Goal: Participate in discussion: Engage in conversation with other users on a specific topic

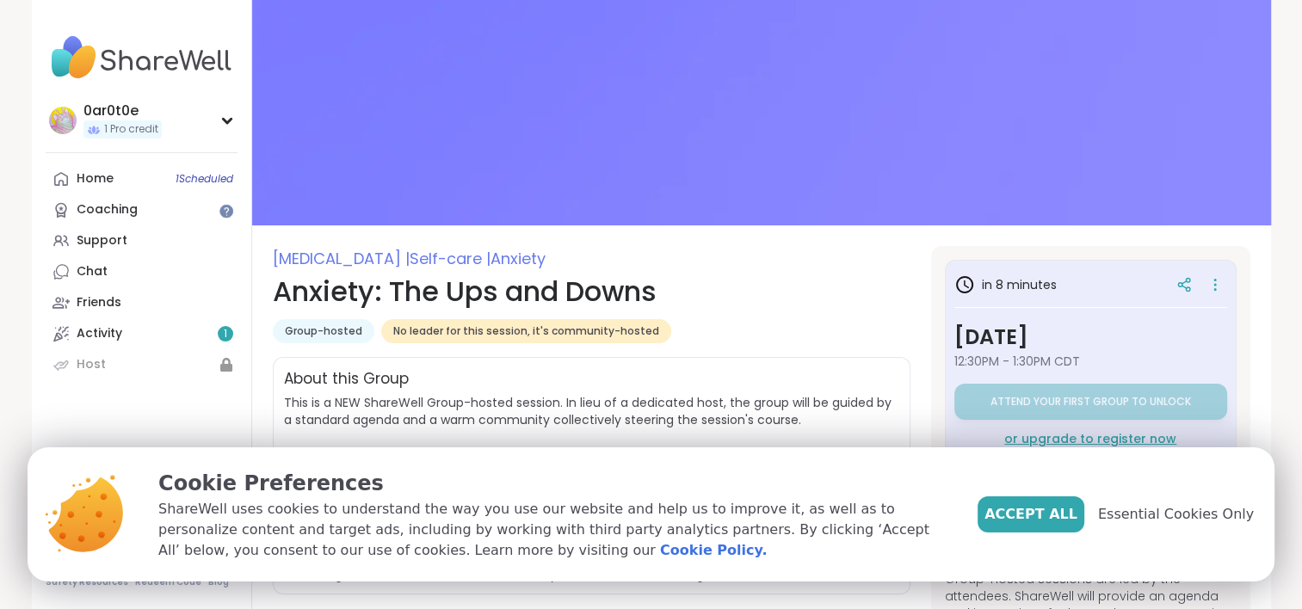
click at [1049, 521] on span "Accept All" at bounding box center [1031, 514] width 93 height 21
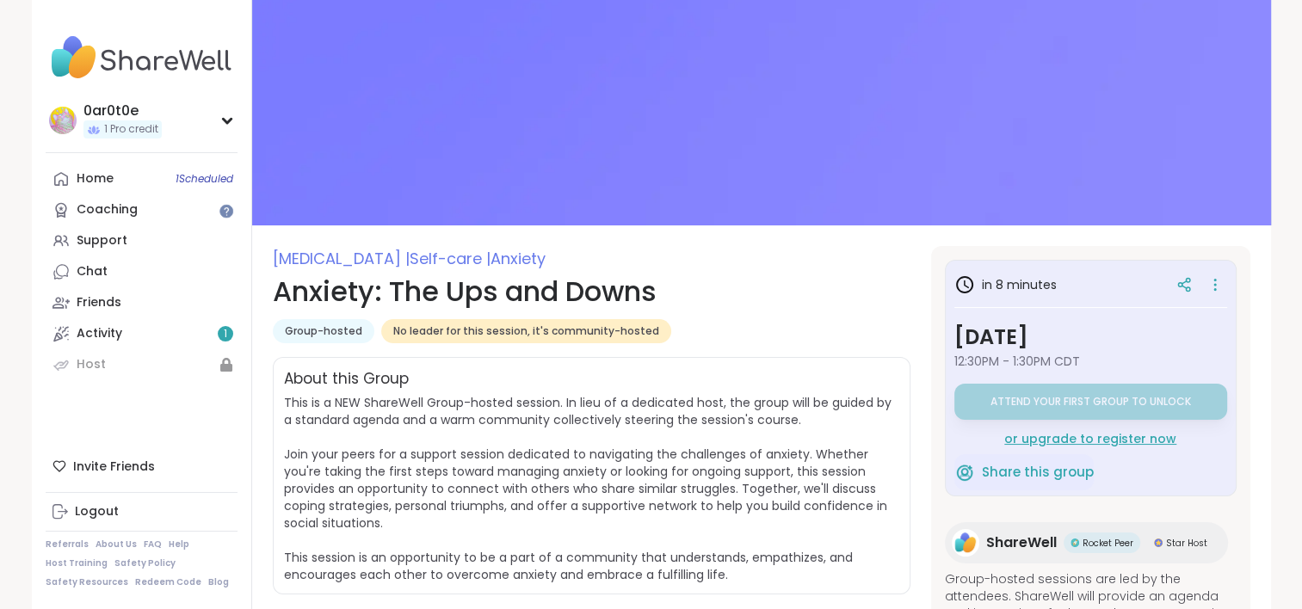
click at [852, 448] on span "This is a NEW ShareWell Group-hosted session. In lieu of a dedicated host, the …" at bounding box center [588, 488] width 608 height 189
click at [1043, 434] on div "or upgrade to register now" at bounding box center [1091, 438] width 273 height 17
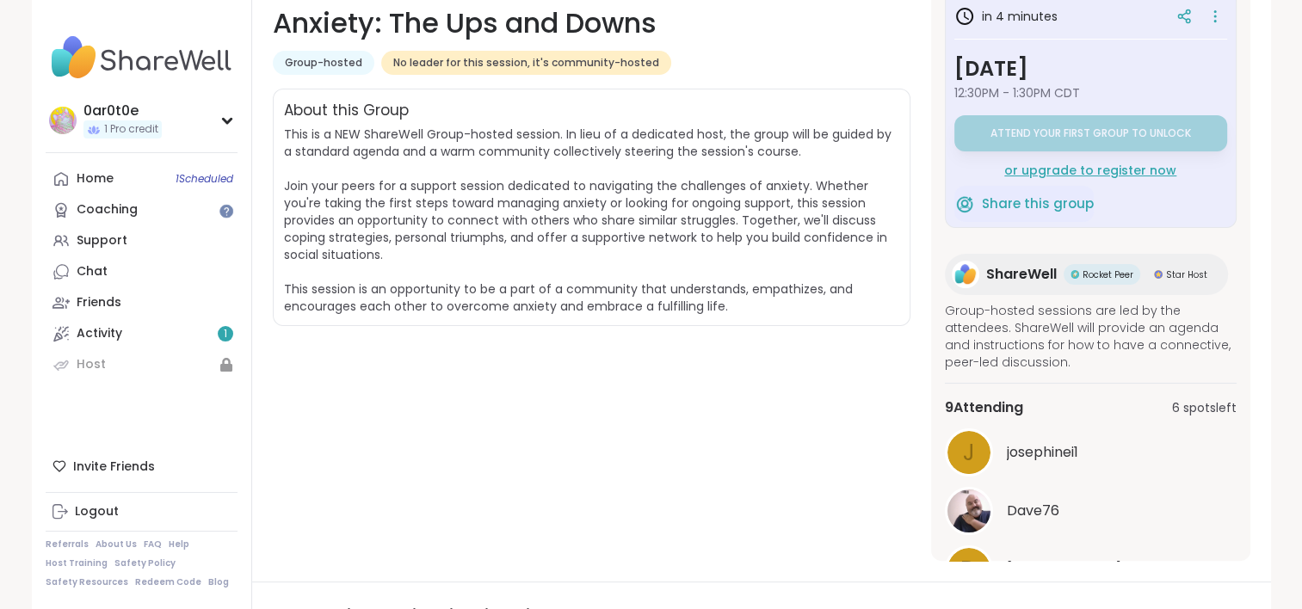
click at [1067, 171] on div "or upgrade to register now" at bounding box center [1091, 170] width 273 height 17
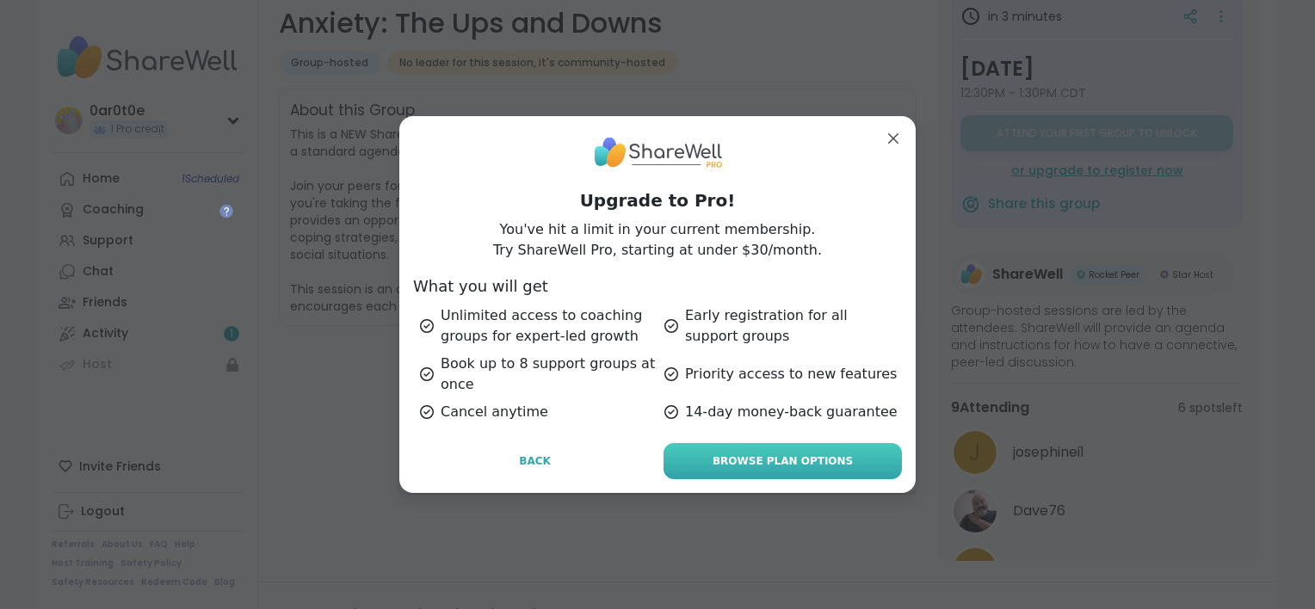
click at [844, 455] on link "Browse Plan Options" at bounding box center [783, 461] width 238 height 36
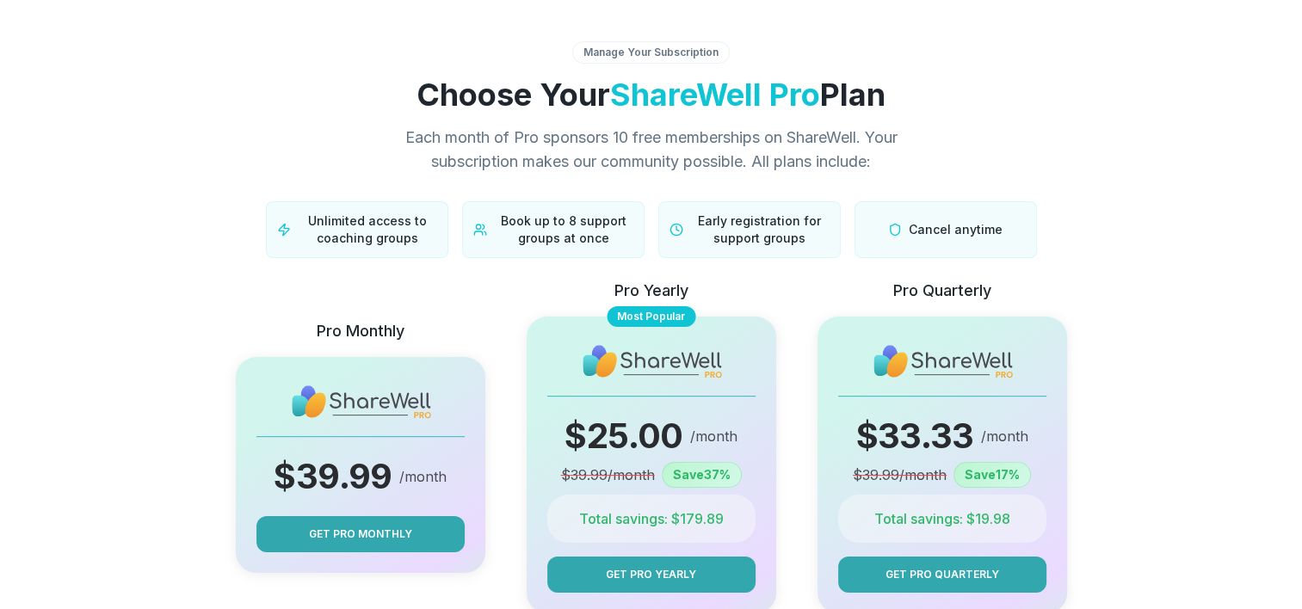
scroll to position [343, 0]
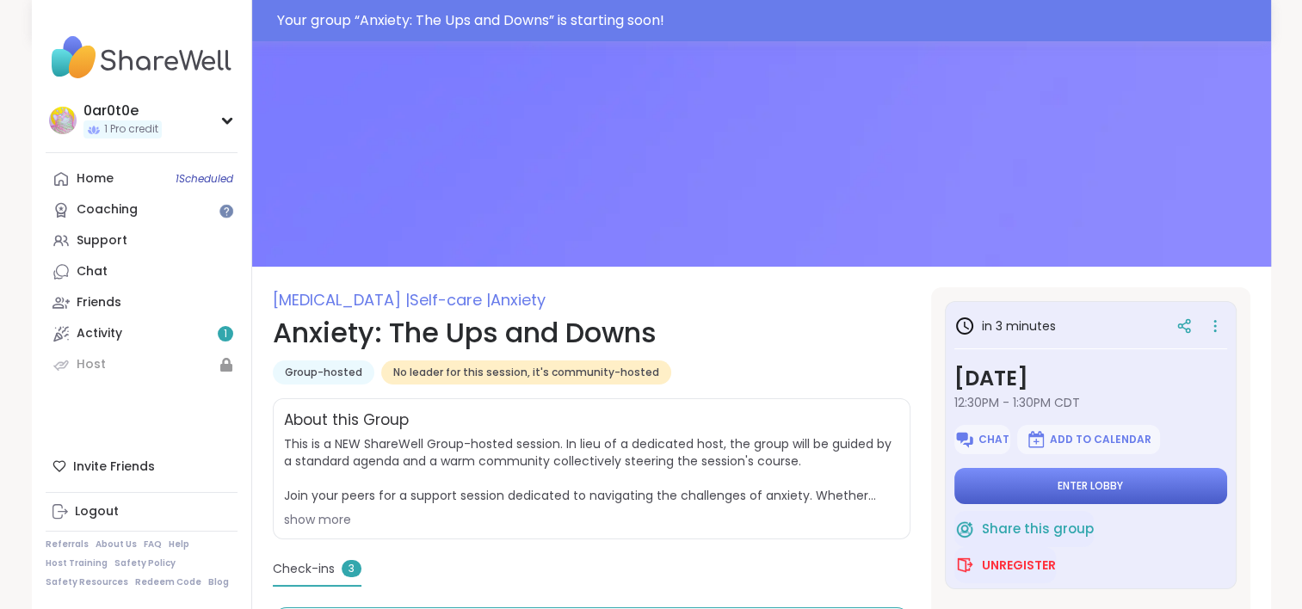
click at [1085, 491] on span "Enter lobby" at bounding box center [1090, 486] width 65 height 14
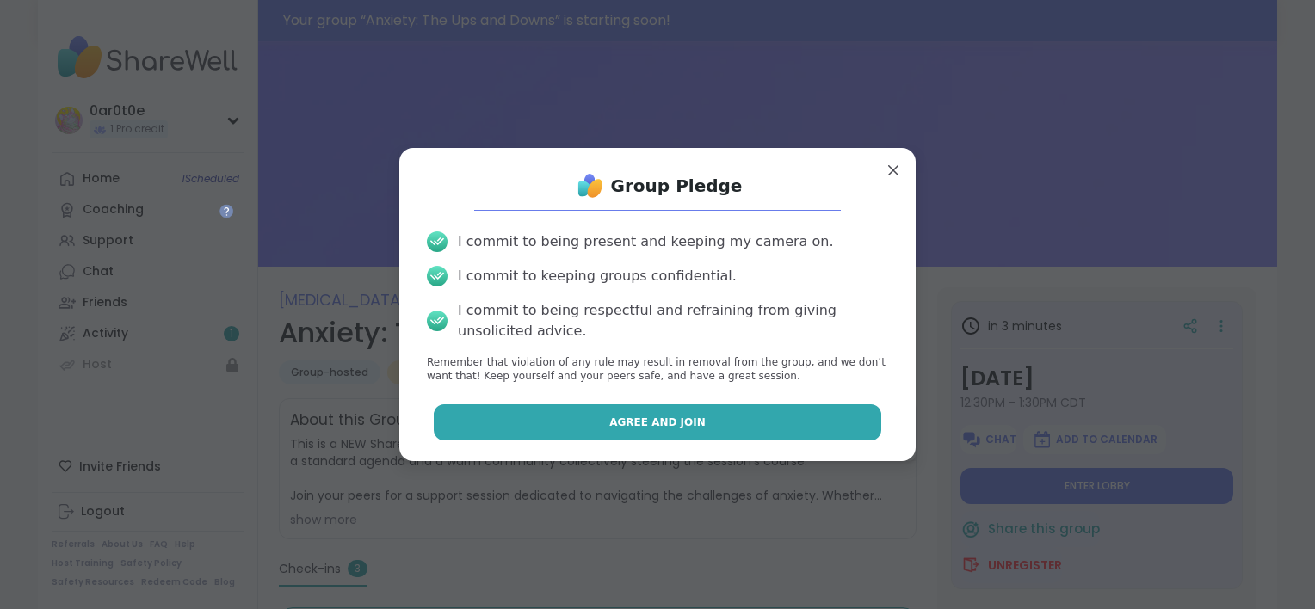
click at [814, 430] on button "Agree and Join" at bounding box center [658, 423] width 449 height 36
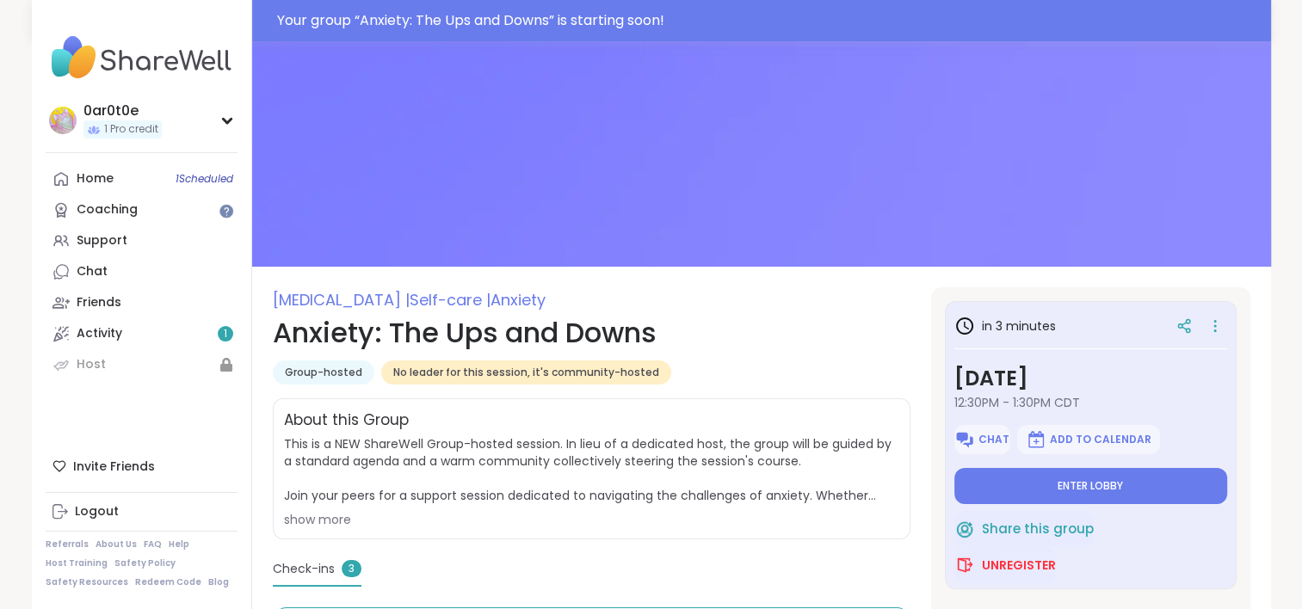
type textarea "*"
click at [1145, 483] on button "Enter lobby" at bounding box center [1091, 486] width 273 height 36
type textarea "*"
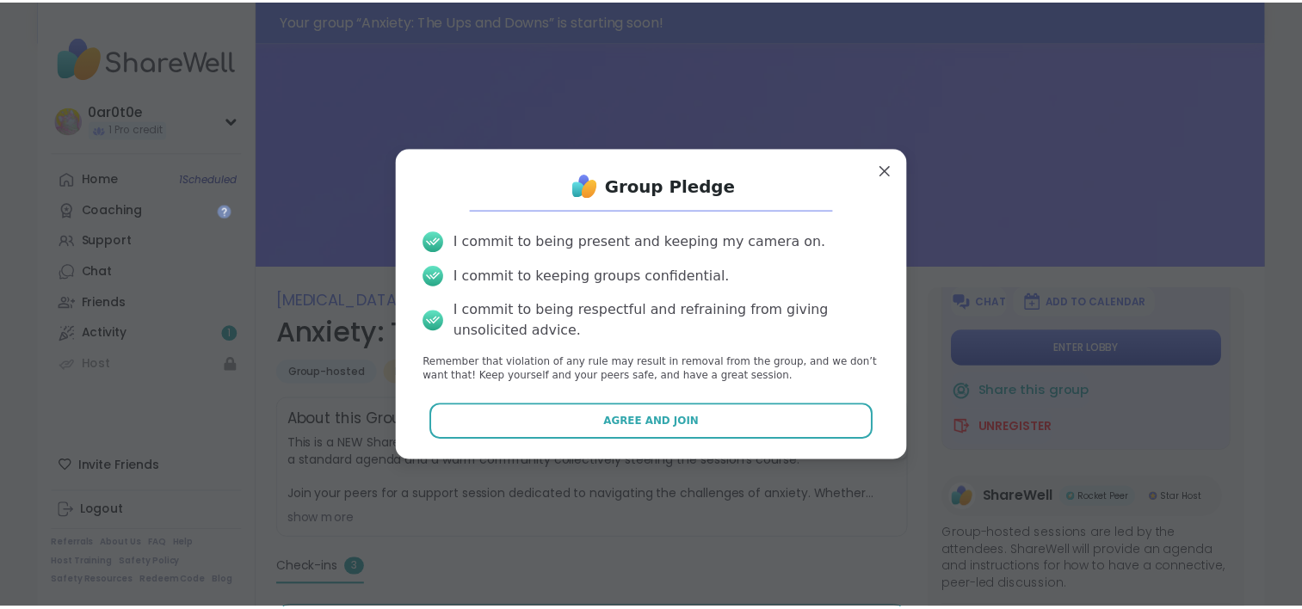
scroll to position [145, 0]
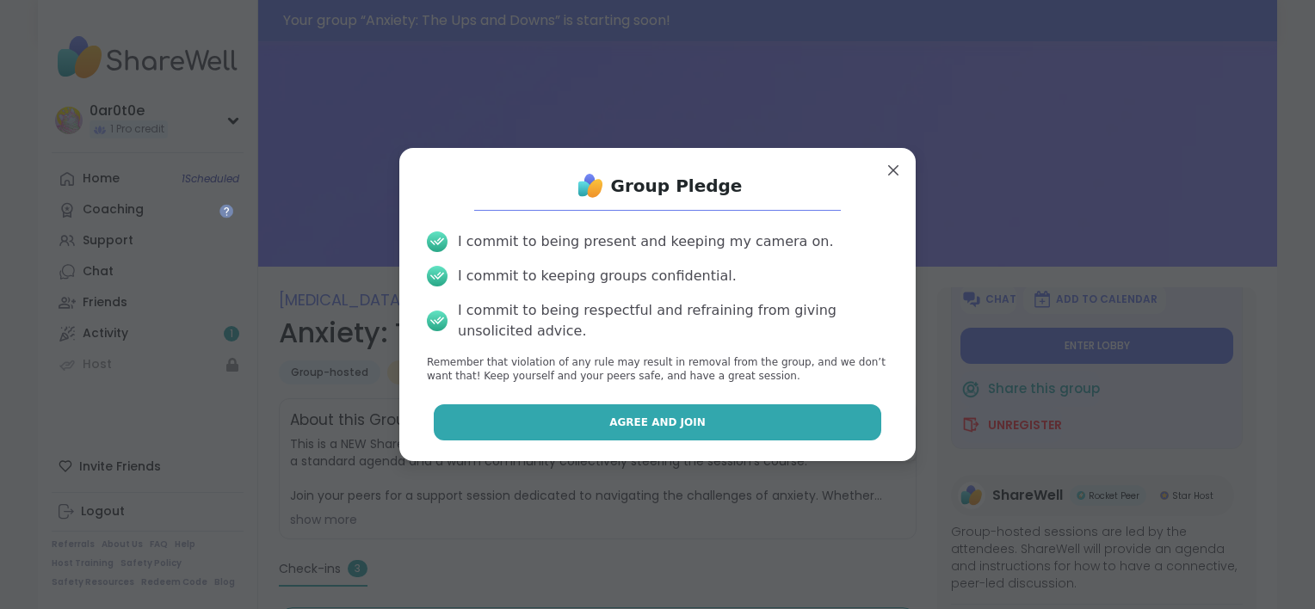
click at [796, 424] on button "Agree and Join" at bounding box center [658, 423] width 449 height 36
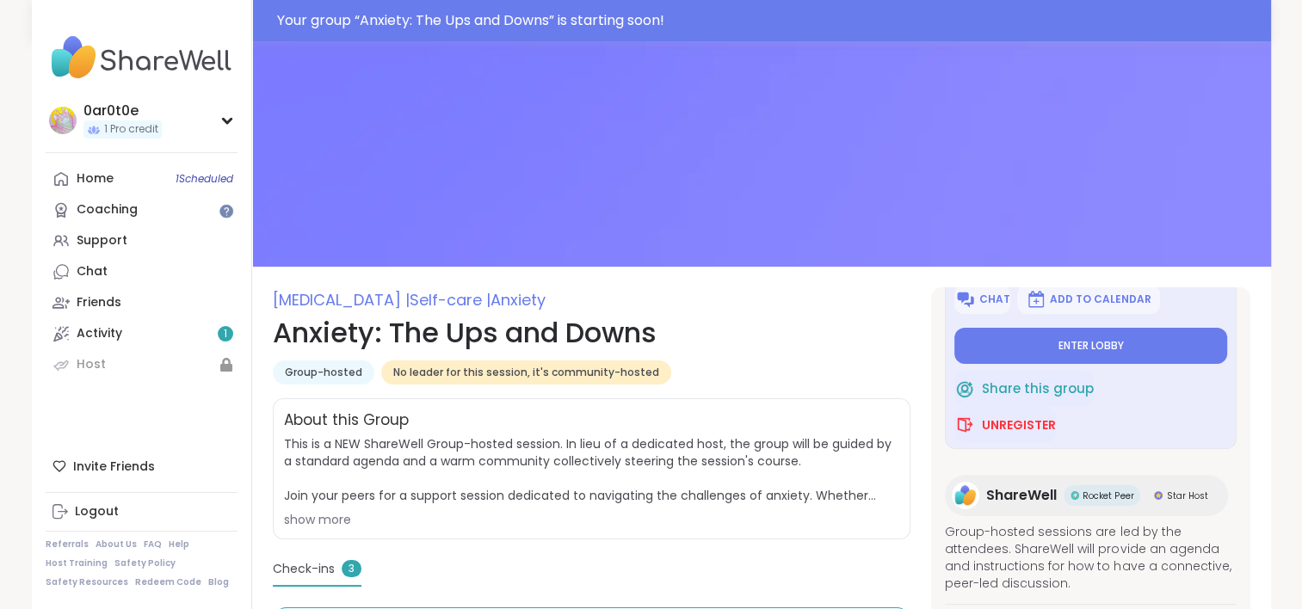
type textarea "*"
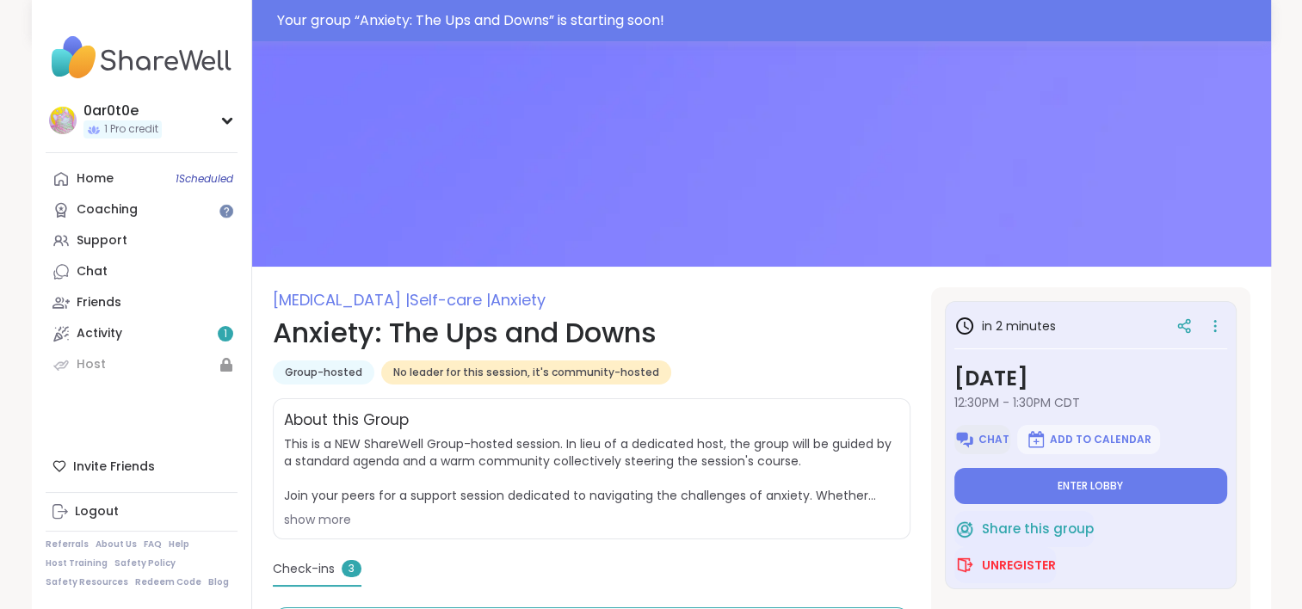
click at [979, 441] on span "Chat" at bounding box center [994, 440] width 31 height 14
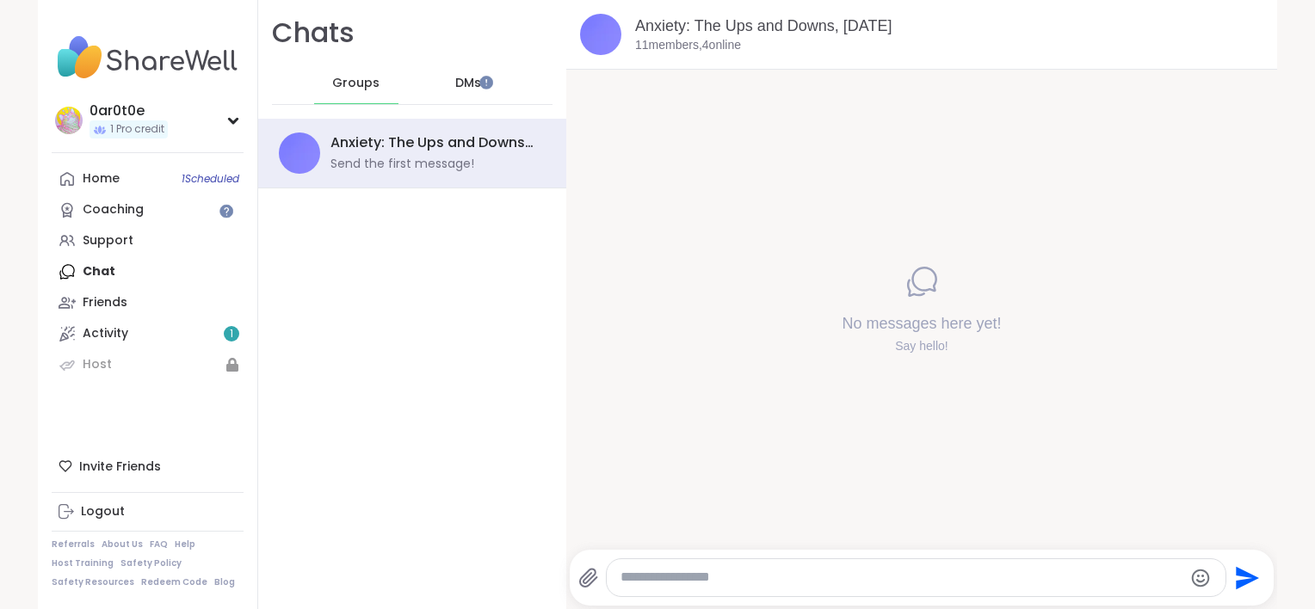
click at [751, 572] on textarea "Type your message" at bounding box center [902, 578] width 562 height 18
type textarea "**********"
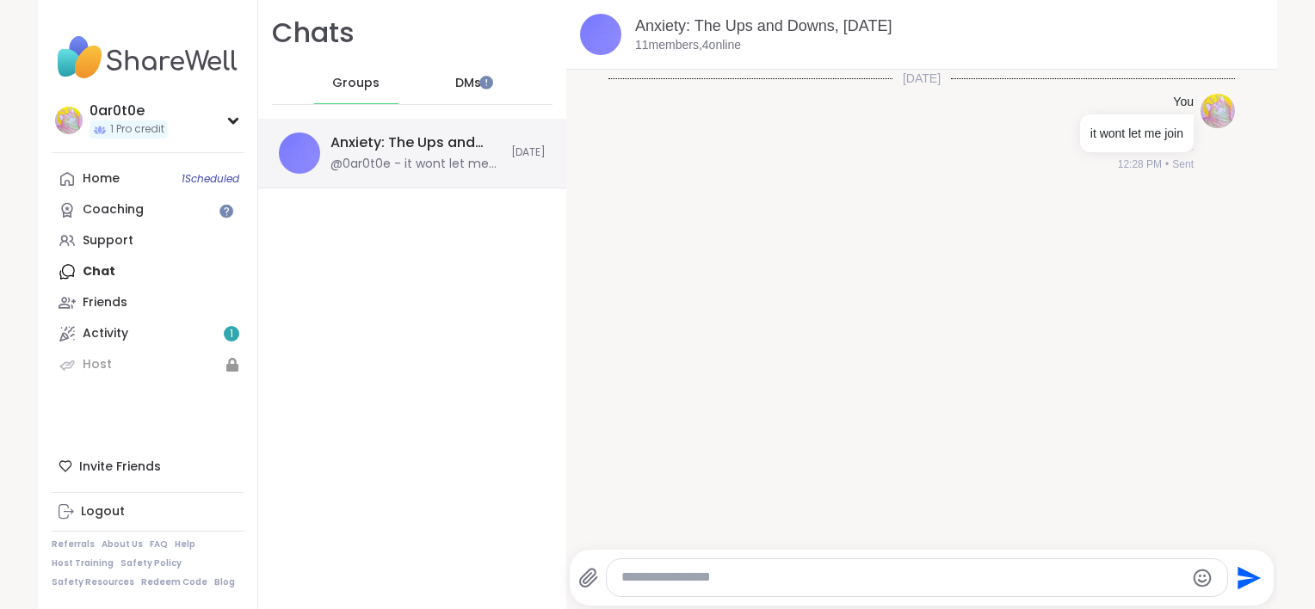
click at [374, 159] on div "@0ar0t0e - it wont let me join" at bounding box center [416, 164] width 170 height 17
click at [679, 32] on link "Anxiety: The Ups and Downs, [DATE]" at bounding box center [763, 25] width 257 height 17
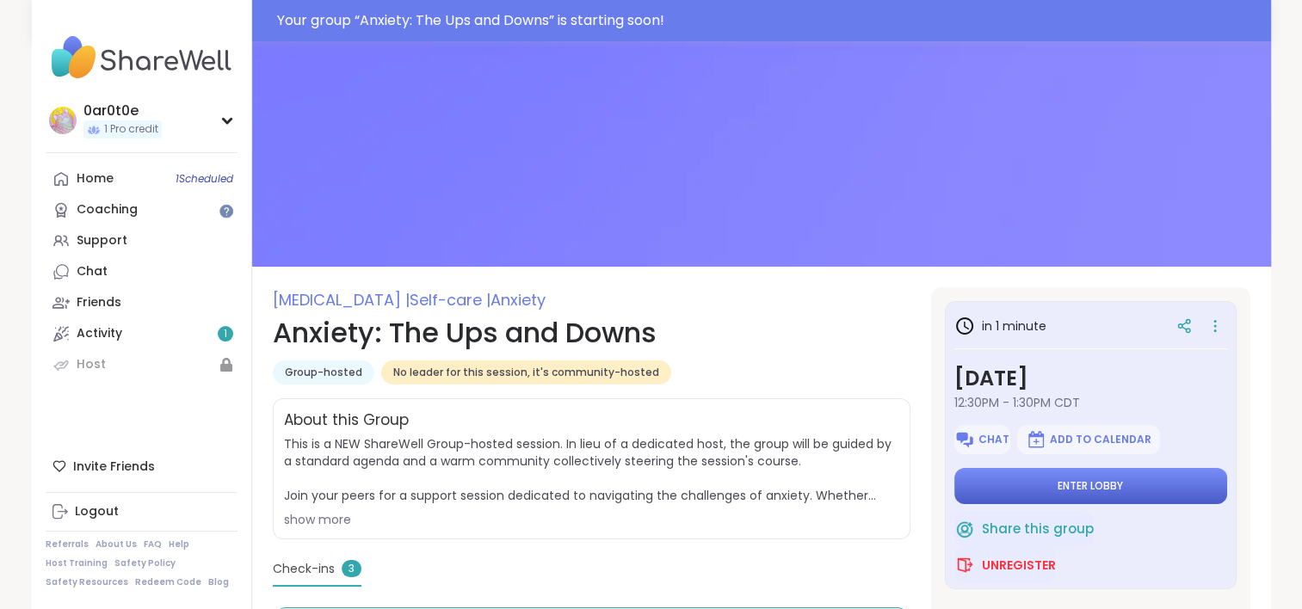
click at [1030, 496] on button "Enter lobby" at bounding box center [1091, 486] width 273 height 36
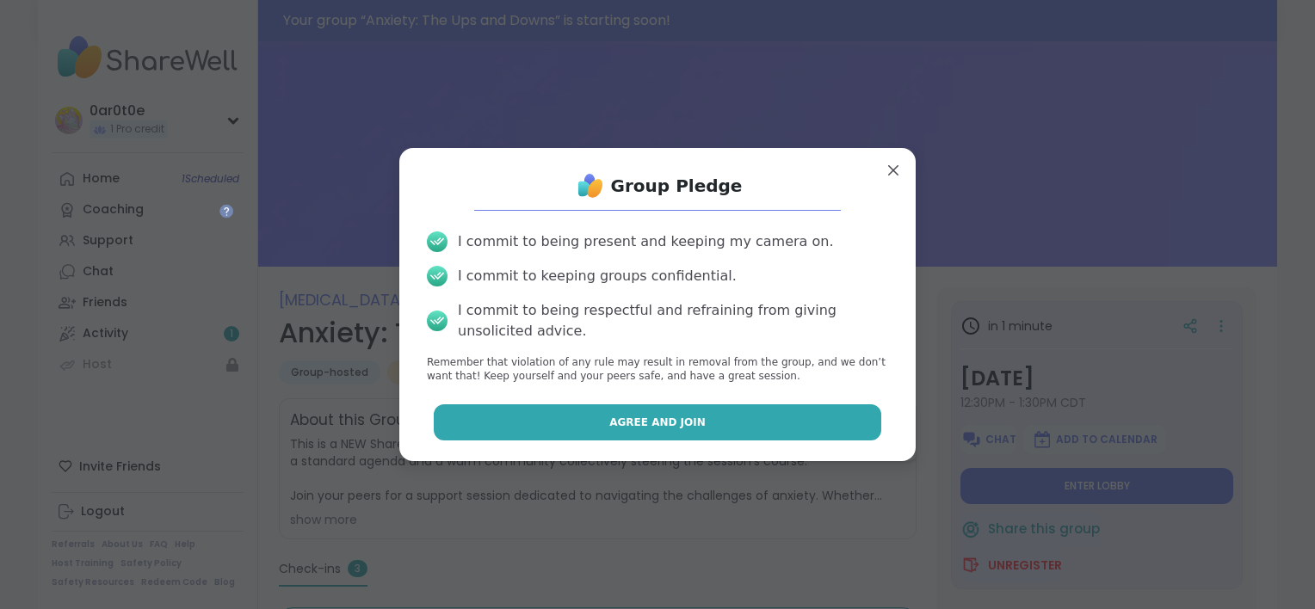
click at [764, 418] on button "Agree and Join" at bounding box center [658, 423] width 449 height 36
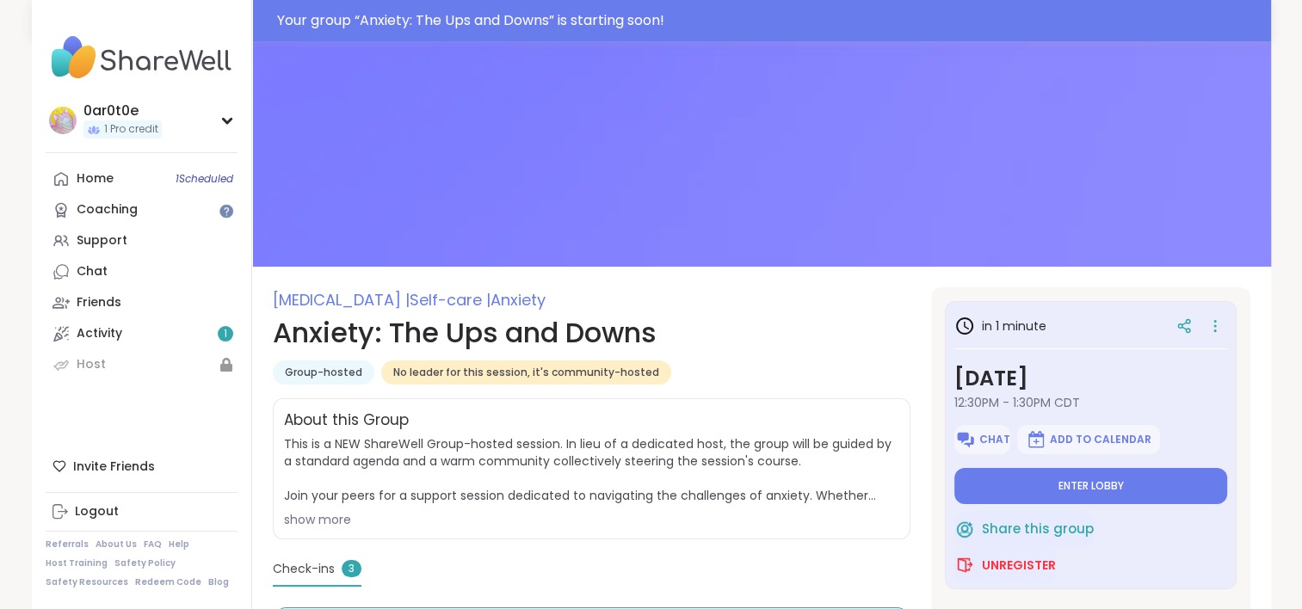
type textarea "*"
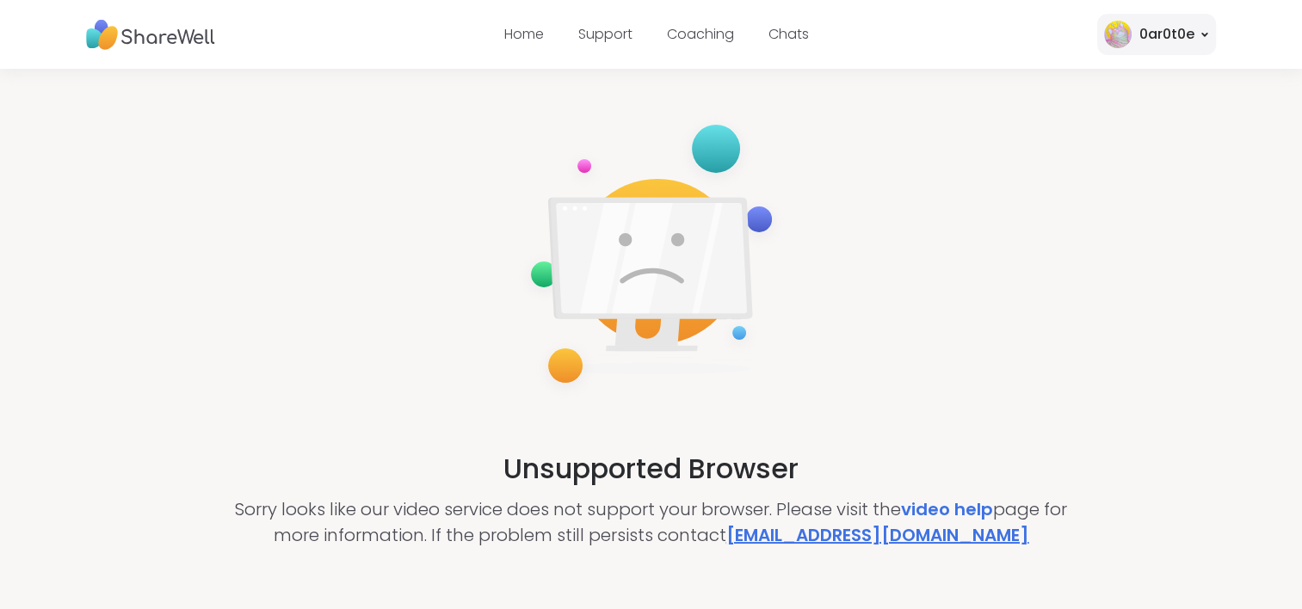
click at [820, 539] on link "[EMAIL_ADDRESS][DOMAIN_NAME]" at bounding box center [878, 535] width 303 height 24
click at [842, 537] on link "[EMAIL_ADDRESS][DOMAIN_NAME]" at bounding box center [878, 535] width 303 height 24
